Goal: Task Accomplishment & Management: Manage account settings

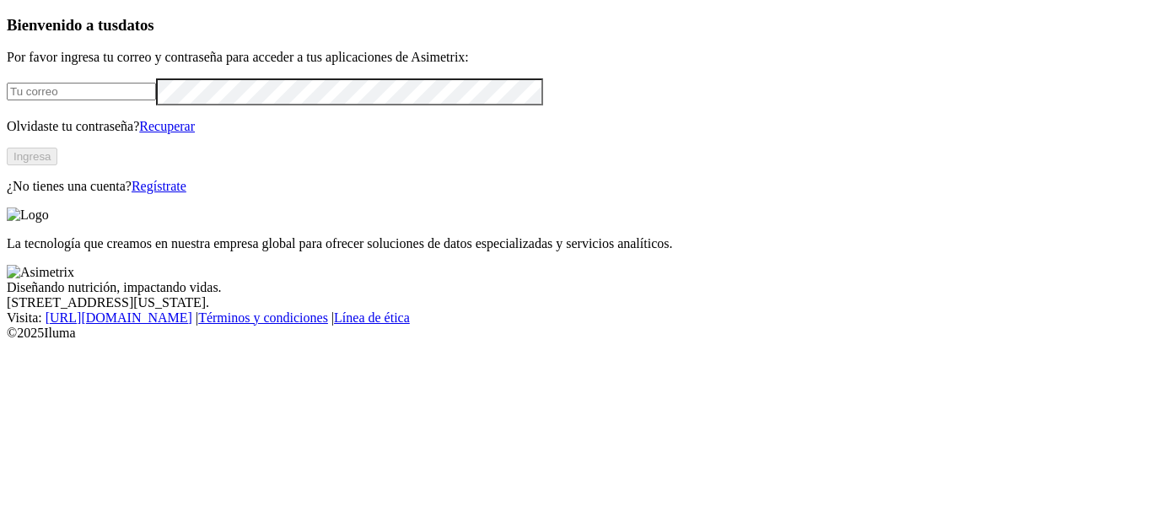
type input "ivan.benavides@finca.co"
click at [57, 165] on button "Ingresa" at bounding box center [32, 157] width 51 height 18
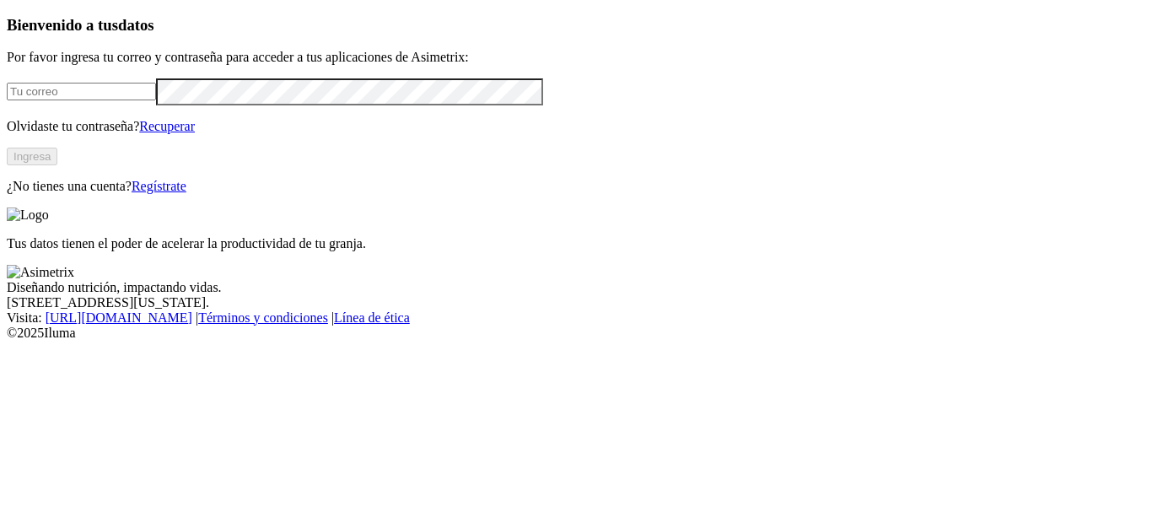
type input "ivan.benavides@finca.co"
drag, startPoint x: 221, startPoint y: 243, endPoint x: 237, endPoint y: 202, distance: 44.3
click at [57, 165] on button "Ingresa" at bounding box center [32, 157] width 51 height 18
